Goal: Transaction & Acquisition: Purchase product/service

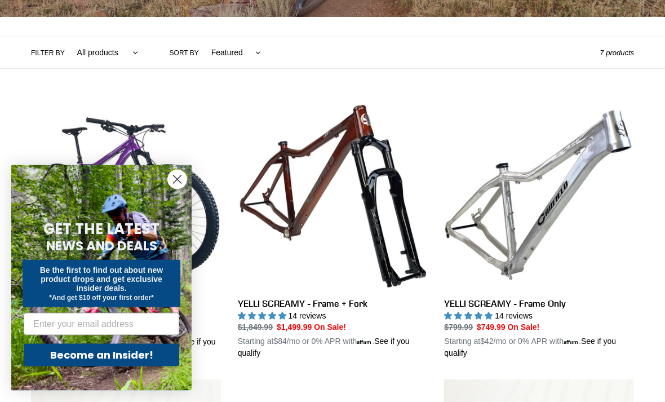
scroll to position [233, 0]
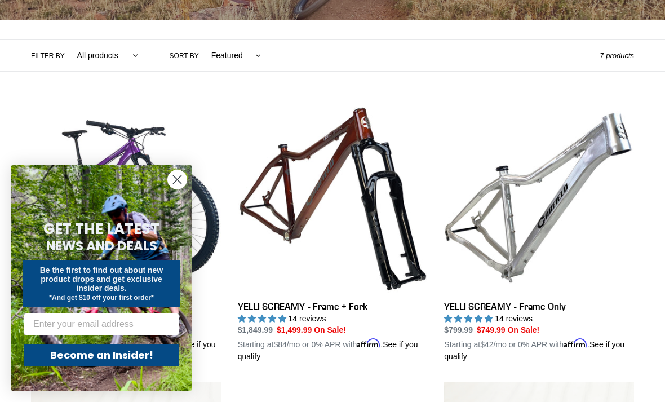
click at [179, 189] on circle "Close dialog" at bounding box center [177, 179] width 19 height 19
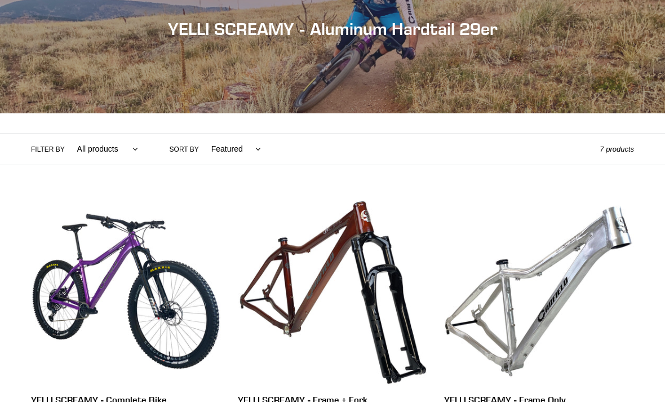
scroll to position [0, 0]
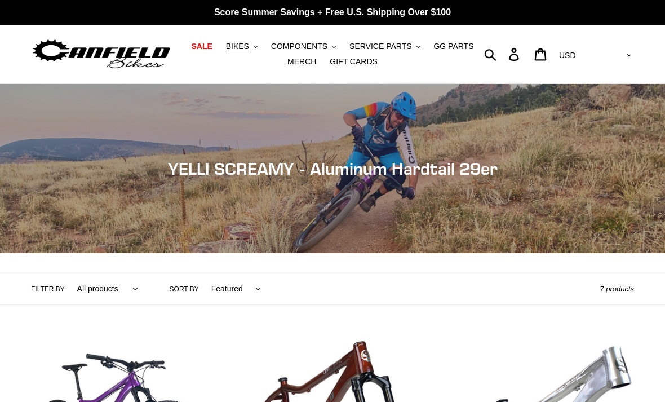
click at [128, 285] on select "All products 29er BFCM23 BFCM24 DEMO BIKE Hardtail partially ROLLING-CHASSIS Tr…" at bounding box center [105, 288] width 76 height 31
select select "/collections/yelli-screamy-aluminum-hardtail-29er/29er"
click at [249, 47] on span "BIKES" at bounding box center [237, 47] width 23 height 10
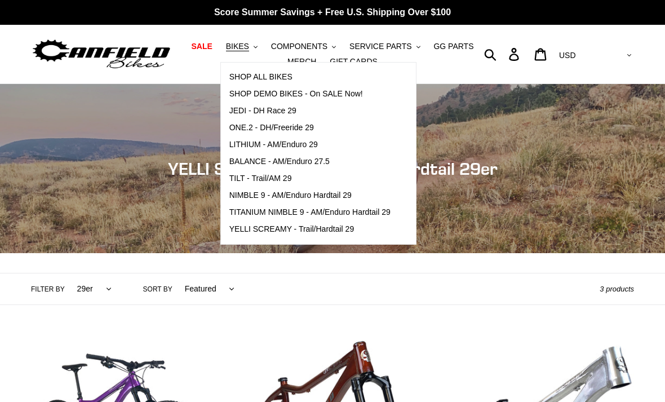
click at [298, 124] on span "ONE.2 - DH/Freeride 29" at bounding box center [271, 128] width 85 height 10
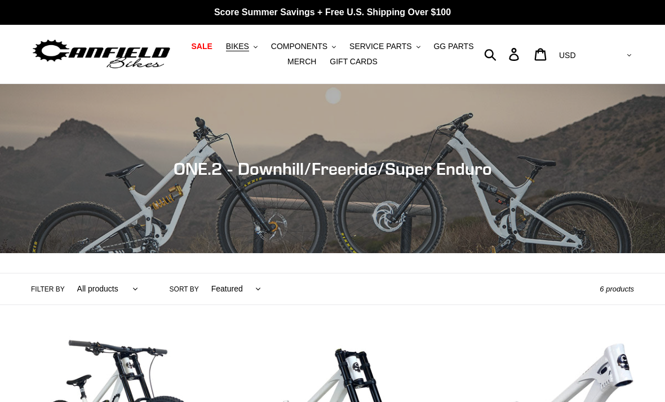
click at [258, 45] on icon ".cls-1{fill:#231f20}" at bounding box center [256, 47] width 4 height 4
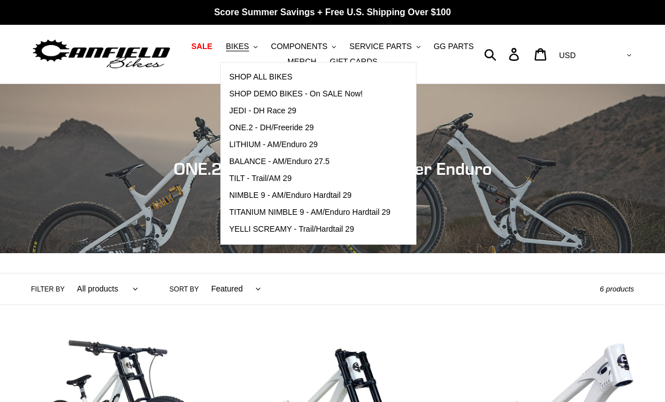
click at [308, 147] on span "LITHIUM - AM/Enduro 29" at bounding box center [273, 145] width 88 height 10
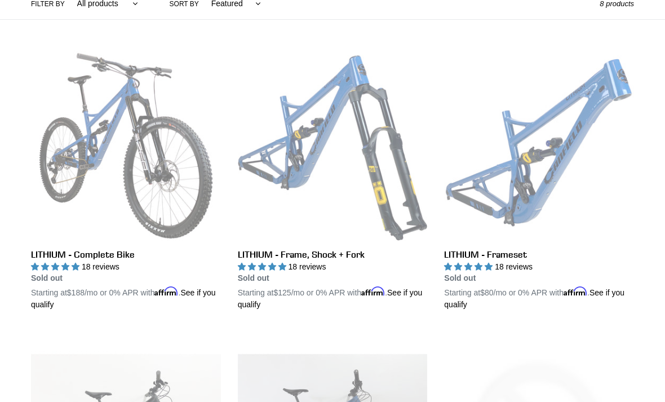
scroll to position [285, 0]
click at [533, 208] on link "LITHIUM - Frameset" at bounding box center [539, 181] width 190 height 260
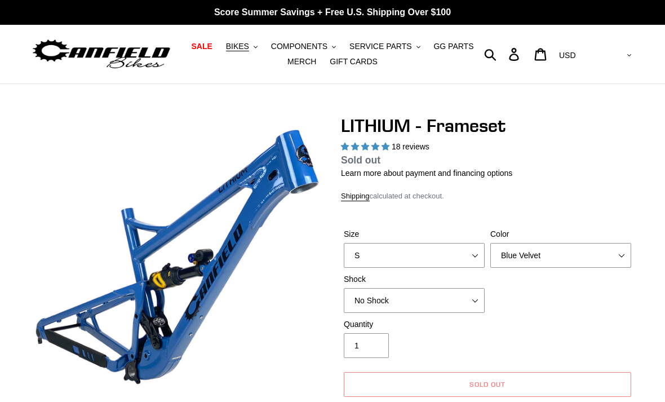
select select "highest-rating"
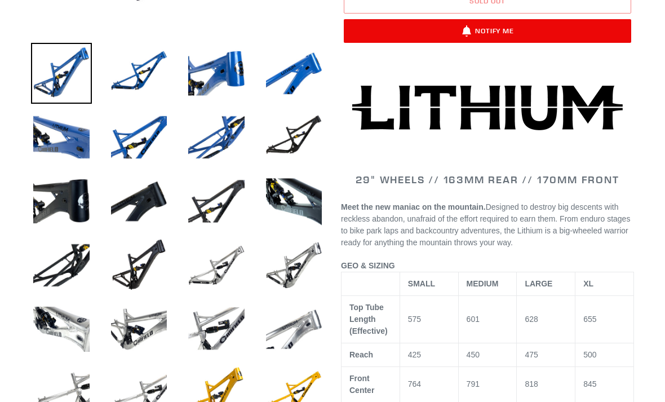
scroll to position [383, 0]
click at [286, 257] on img at bounding box center [294, 265] width 61 height 61
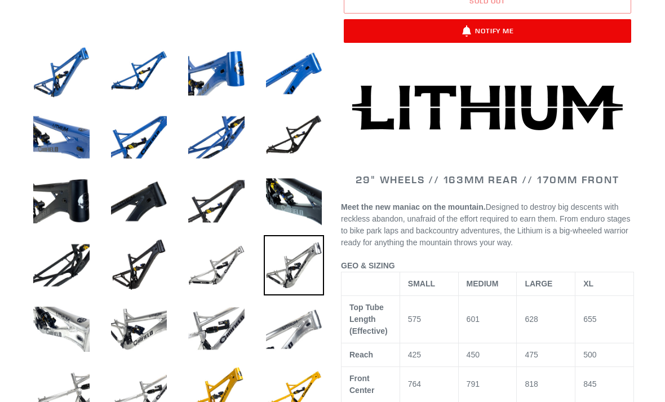
click at [298, 255] on img at bounding box center [294, 265] width 61 height 61
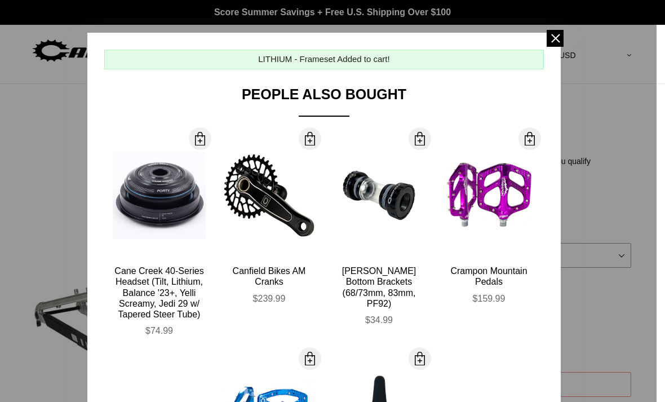
scroll to position [0, 0]
click at [548, 33] on span at bounding box center [555, 38] width 17 height 17
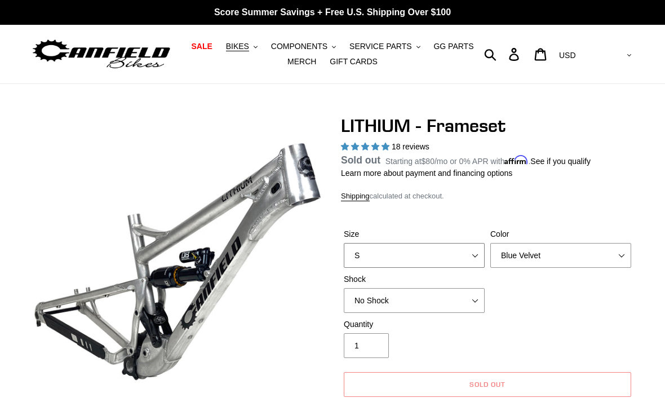
click at [460, 247] on select "S M L XL" at bounding box center [414, 255] width 141 height 25
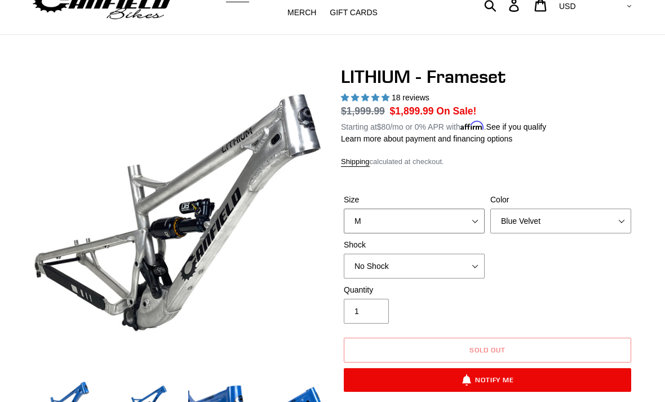
scroll to position [54, 0]
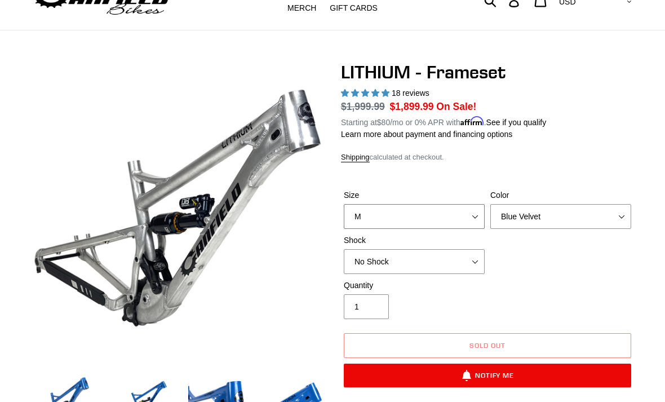
click at [465, 210] on select "S M L XL" at bounding box center [414, 216] width 141 height 25
click at [470, 211] on select "S M L XL" at bounding box center [414, 216] width 141 height 25
select select "M"
click at [468, 214] on select "S M L XL" at bounding box center [414, 216] width 141 height 25
click at [602, 214] on select "Blue Velvet Stealth Black" at bounding box center [560, 216] width 141 height 25
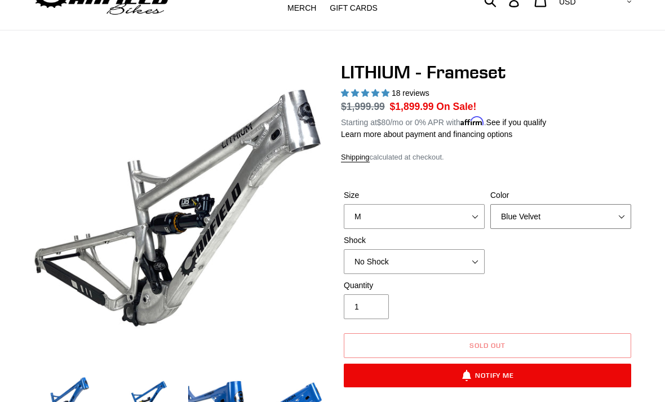
select select "Stealth Black"
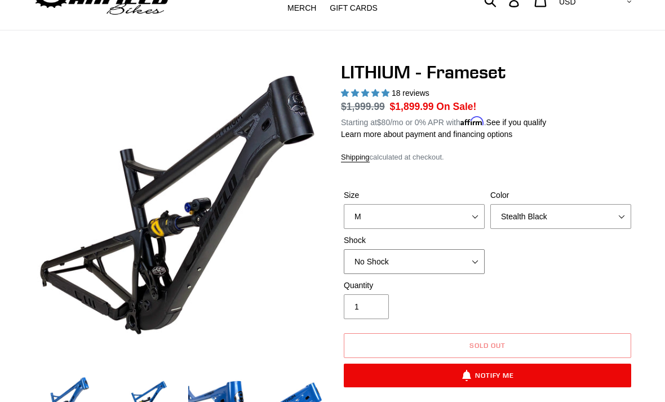
click at [457, 259] on select "No Shock Öhlins TTX2 Air Cane Creek DB Kitsuma Air Fox FLOAT X2 Factory Cane Cr…" at bounding box center [414, 261] width 141 height 25
click at [457, 255] on select "No Shock Öhlins TTX2 Air Cane Creek DB Kitsuma Air Fox FLOAT X2 Factory Cane Cr…" at bounding box center [414, 261] width 141 height 25
click at [453, 259] on select "No Shock Öhlins TTX2 Air Cane Creek DB Kitsuma Air Fox FLOAT X2 Factory Cane Cr…" at bounding box center [414, 261] width 141 height 25
click at [457, 257] on select "No Shock Öhlins TTX2 Air Cane Creek DB Kitsuma Air Fox FLOAT X2 Factory Cane Cr…" at bounding box center [414, 261] width 141 height 25
select select "No Shock"
